Goal: Task Accomplishment & Management: Use online tool/utility

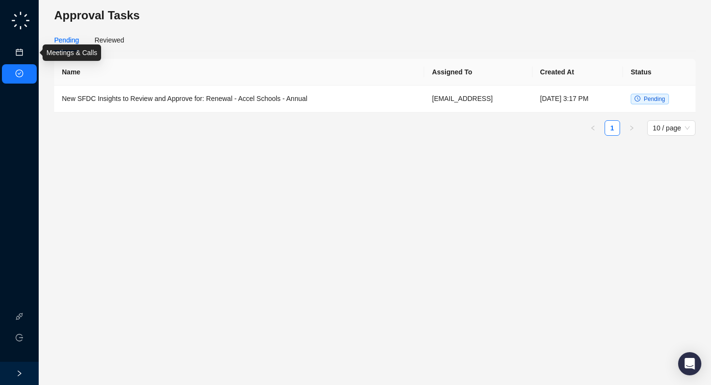
click at [28, 55] on link "Meetings & Calls" at bounding box center [53, 53] width 51 height 8
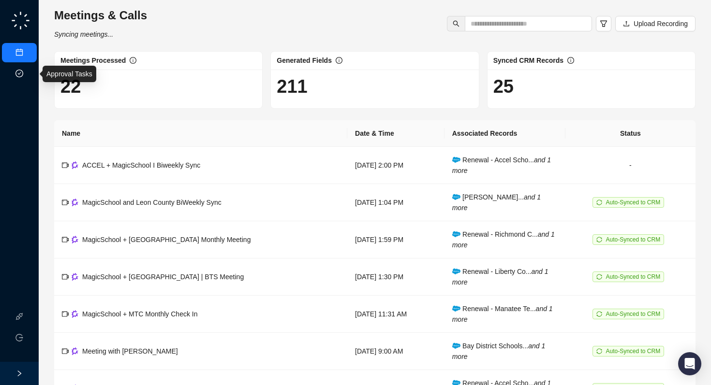
click at [28, 70] on link "Approval Tasks" at bounding box center [51, 74] width 46 height 8
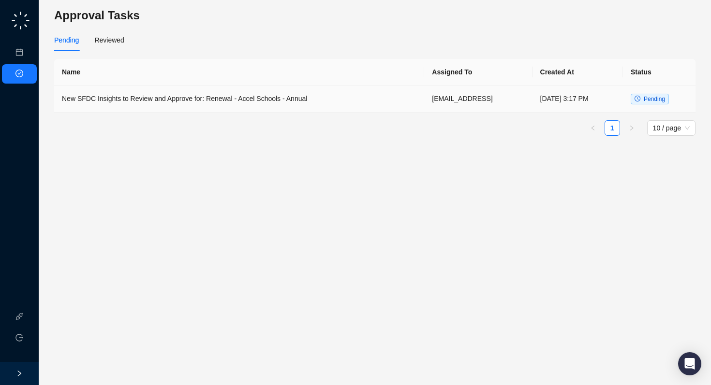
click at [279, 99] on td "New SFDC Insights to Review and Approve for: Renewal - Accel Schools - Annual" at bounding box center [239, 99] width 370 height 27
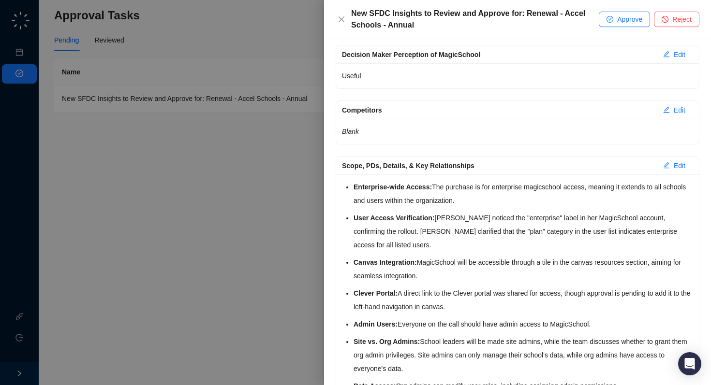
scroll to position [125, 0]
click at [620, 19] on span "Approve" at bounding box center [629, 19] width 25 height 11
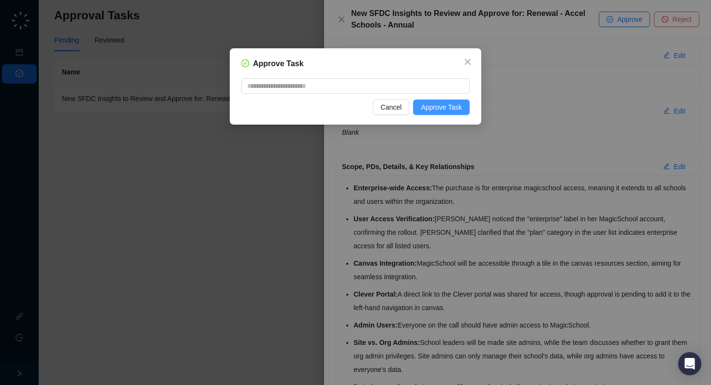
click at [437, 106] on span "Approve Task" at bounding box center [441, 107] width 41 height 11
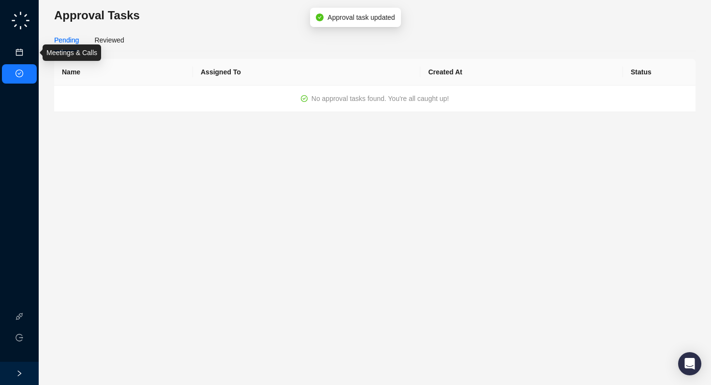
click at [28, 55] on link "Meetings & Calls" at bounding box center [53, 53] width 51 height 8
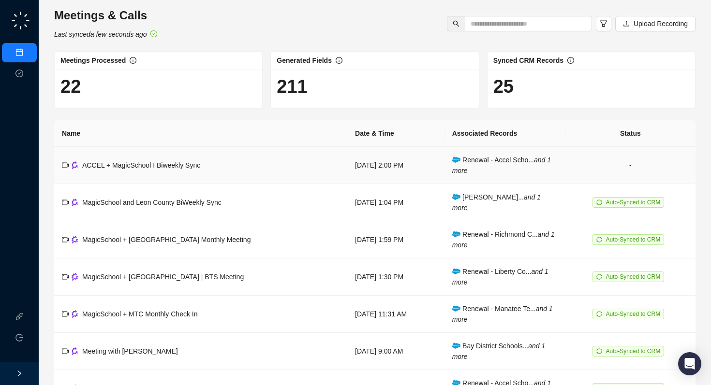
click at [182, 166] on span "ACCEL + MagicSchool I Biweekly Sync" at bounding box center [141, 165] width 118 height 8
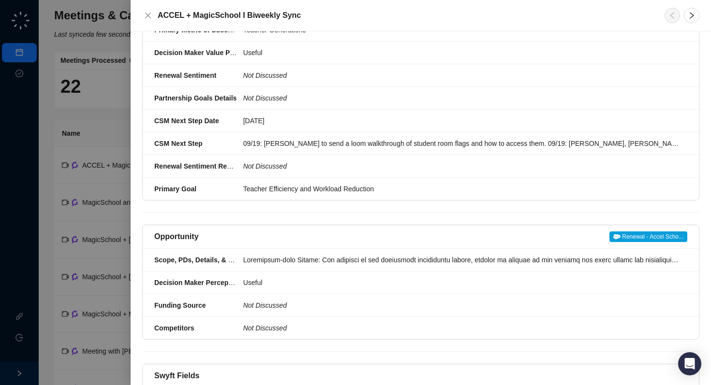
scroll to position [458, 0]
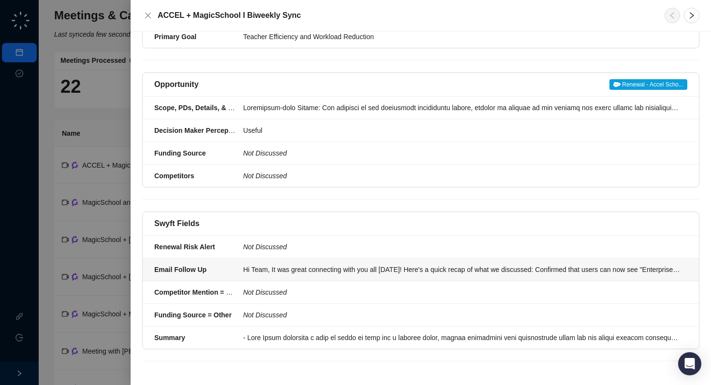
click at [282, 274] on div "Hi Team, It was great connecting with you all [DATE]! Here's a quick recap of w…" at bounding box center [462, 269] width 438 height 11
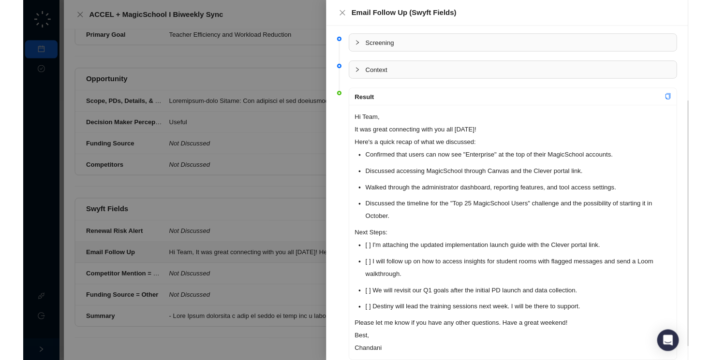
scroll to position [25, 0]
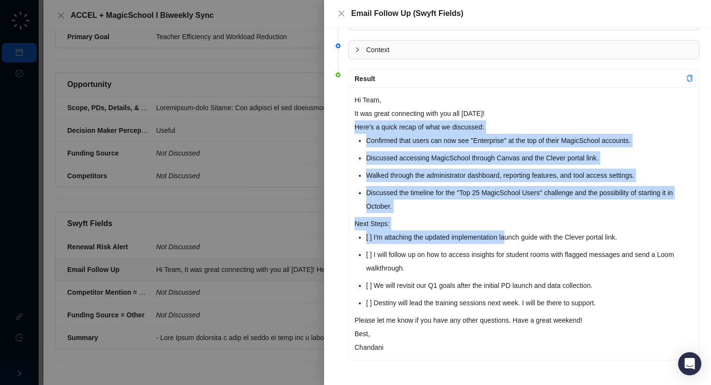
drag, startPoint x: 356, startPoint y: 223, endPoint x: 512, endPoint y: 231, distance: 156.8
click at [512, 231] on li "[ ] I'm attaching the updated implementation launch guide with the Clever porta…" at bounding box center [529, 238] width 327 height 14
